Goal: Task Accomplishment & Management: Use online tool/utility

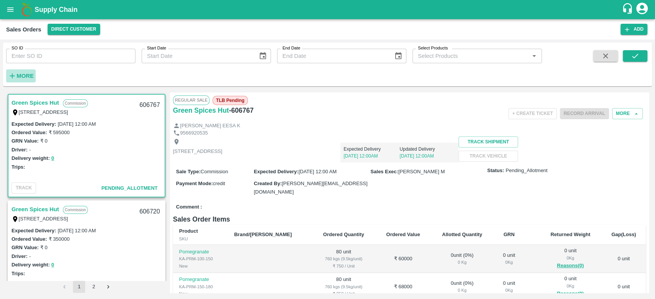
click at [26, 80] on h6 "More" at bounding box center [25, 76] width 17 height 10
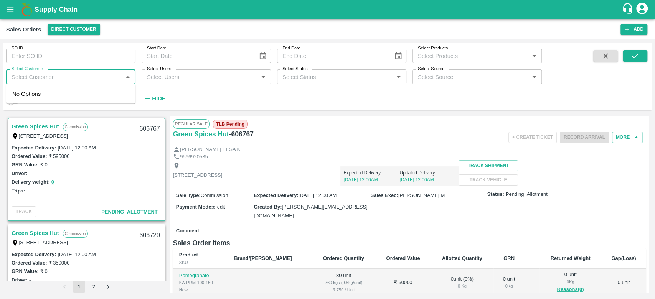
click at [26, 80] on input "Select Customer" at bounding box center [64, 77] width 112 height 10
type input "iniya"
click at [23, 93] on input "checkbox" at bounding box center [19, 97] width 15 height 15
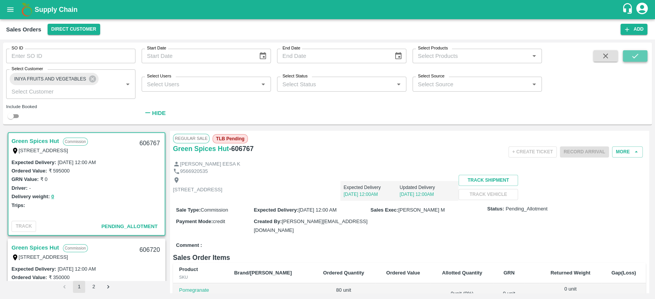
click at [638, 57] on icon "submit" at bounding box center [635, 56] width 8 height 8
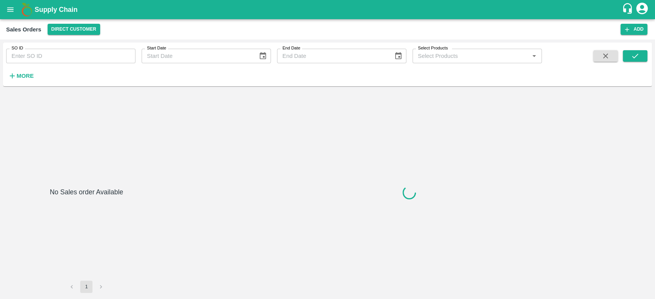
type input "605958"
